Goal: Task Accomplishment & Management: Complete application form

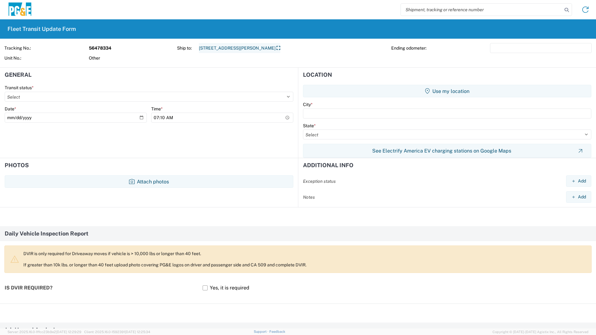
click at [249, 50] on link "[STREET_ADDRESS][PERSON_NAME]" at bounding box center [240, 48] width 82 height 10
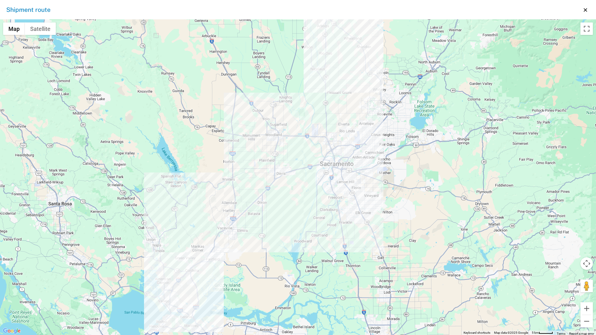
drag, startPoint x: 260, startPoint y: 149, endPoint x: 226, endPoint y: 113, distance: 49.6
click at [226, 113] on div "To navigate, press the arrow keys." at bounding box center [298, 176] width 596 height 315
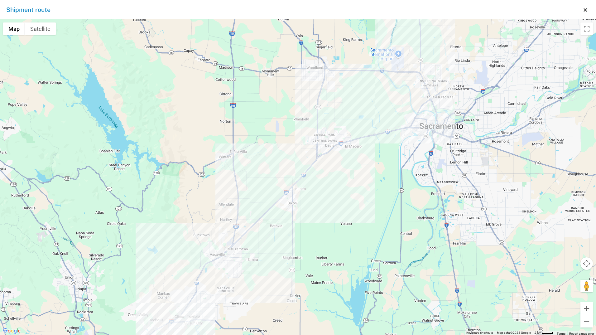
drag, startPoint x: 227, startPoint y: 213, endPoint x: 164, endPoint y: 221, distance: 63.5
click at [164, 221] on div "To navigate, press the arrow keys." at bounding box center [298, 176] width 596 height 315
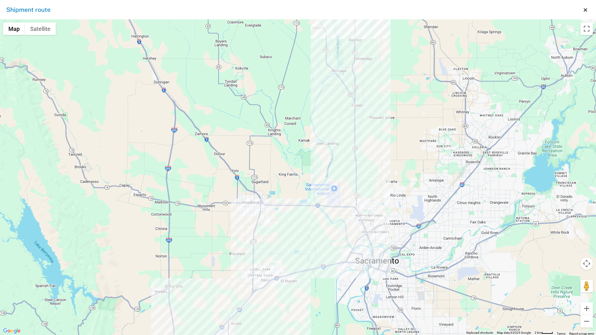
drag, startPoint x: 280, startPoint y: 113, endPoint x: 220, endPoint y: 236, distance: 136.6
click at [220, 236] on div "To navigate, press the arrow keys." at bounding box center [298, 176] width 596 height 315
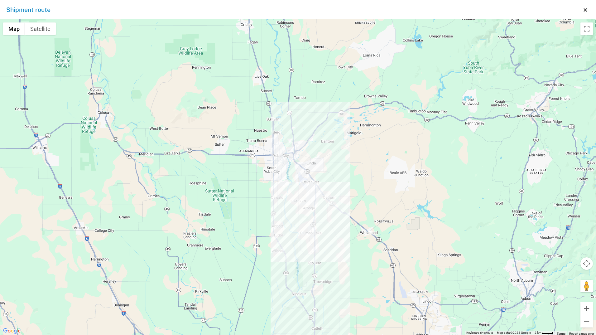
drag, startPoint x: 260, startPoint y: 102, endPoint x: 241, endPoint y: 274, distance: 173.2
click at [241, 274] on div "To navigate, press the arrow keys." at bounding box center [298, 176] width 596 height 315
